Goal: Find specific page/section: Find specific page/section

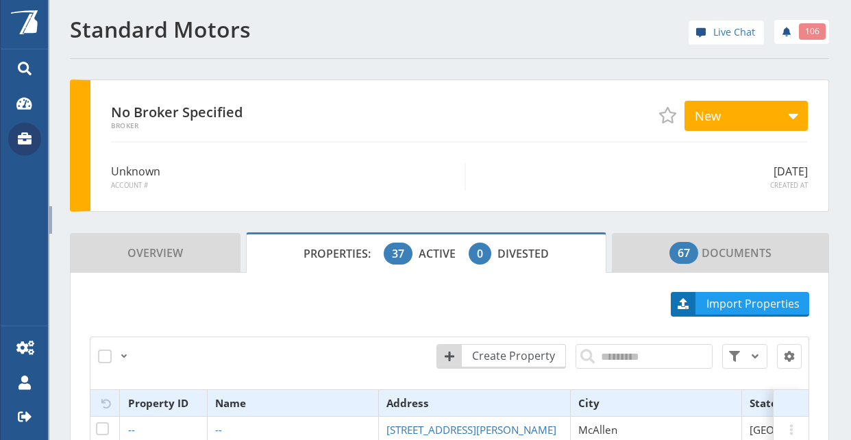
scroll to position [0, 363]
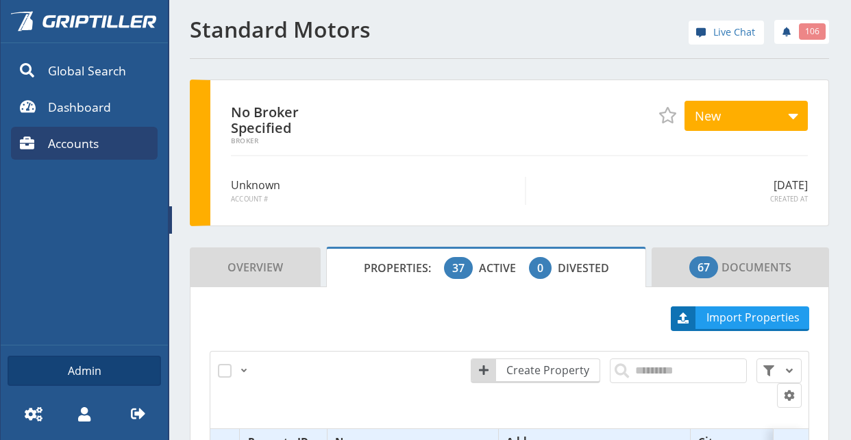
click at [171, 217] on span at bounding box center [170, 219] width 3 height 27
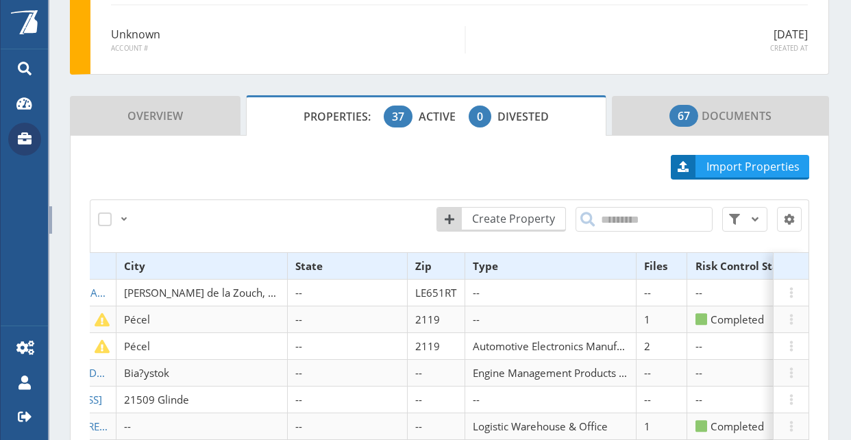
scroll to position [0, 456]
click at [634, 264] on th "Files" at bounding box center [659, 266] width 51 height 27
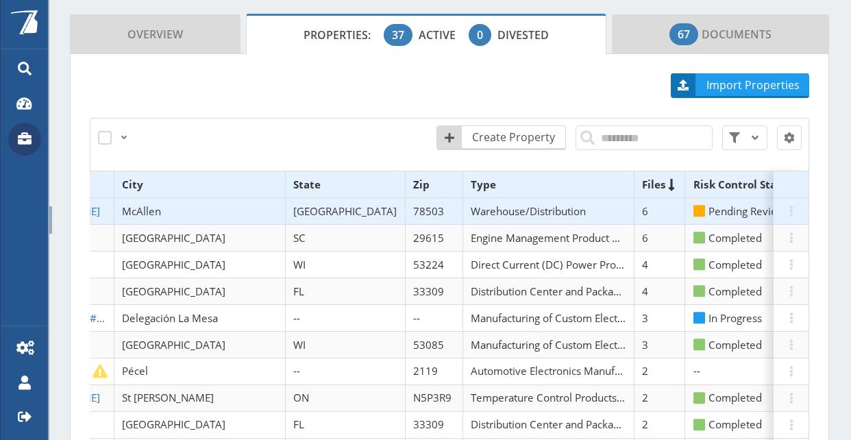
scroll to position [206, 0]
